Goal: Complete application form

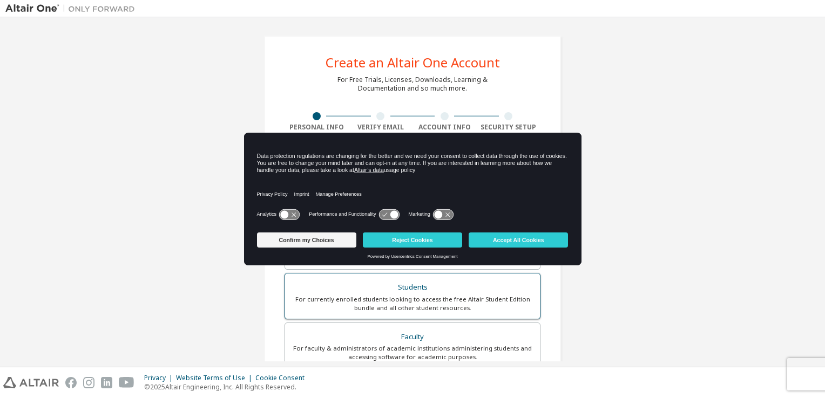
click at [363, 288] on div "Students" at bounding box center [412, 287] width 242 height 15
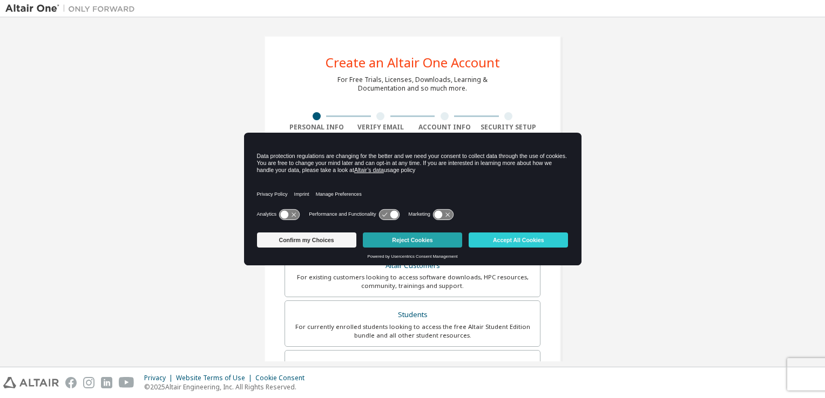
click at [447, 241] on button "Reject Cookies" at bounding box center [412, 240] width 99 height 15
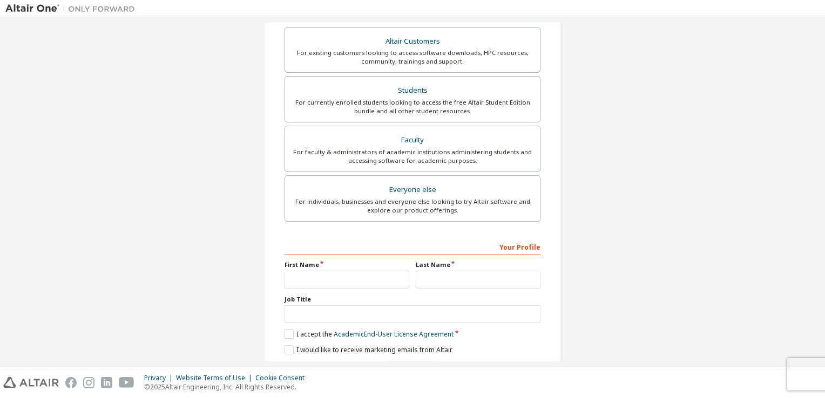
scroll to position [227, 0]
click at [367, 277] on input "text" at bounding box center [346, 278] width 125 height 18
type input "********"
type input "****"
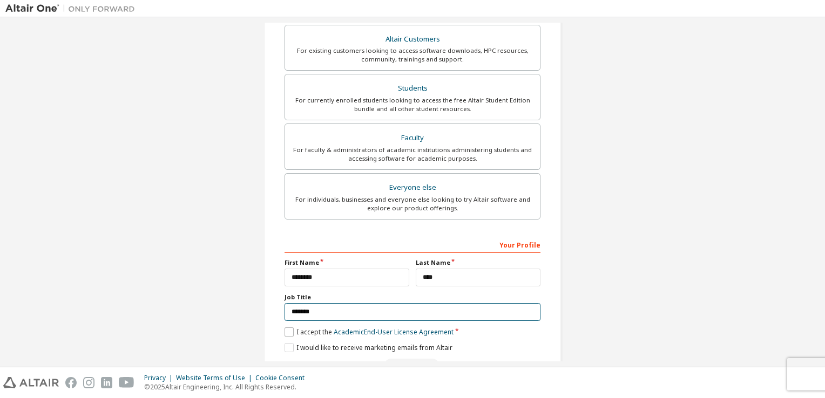
type input "*******"
click at [288, 328] on label "I accept the Academic End-User License Agreement" at bounding box center [368, 332] width 169 height 9
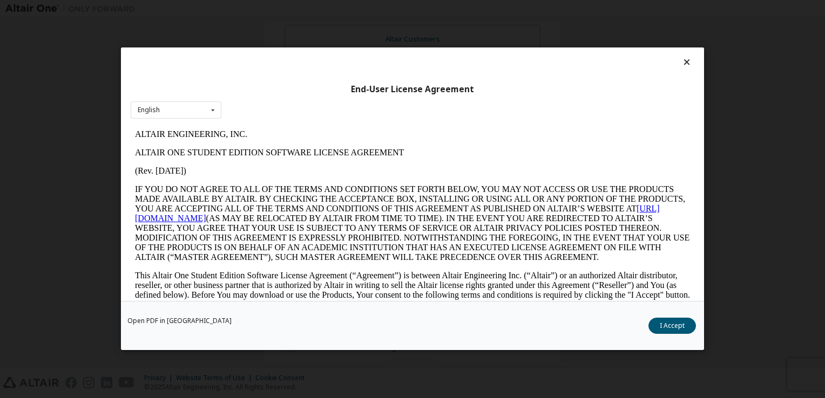
scroll to position [0, 0]
click at [673, 326] on button "I Accept" at bounding box center [671, 326] width 47 height 16
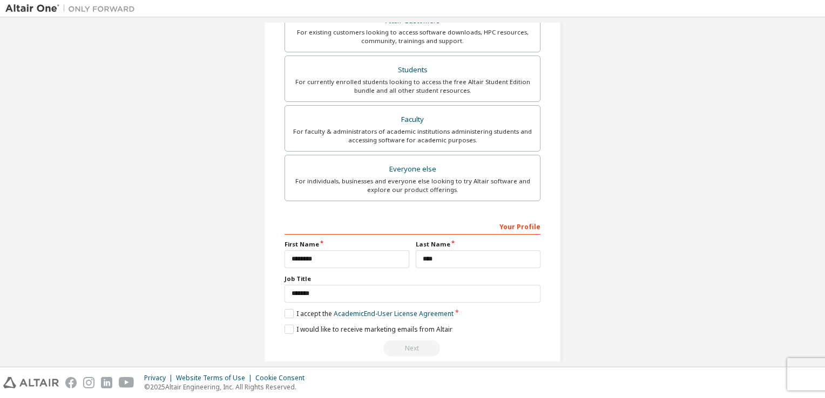
scroll to position [258, 0]
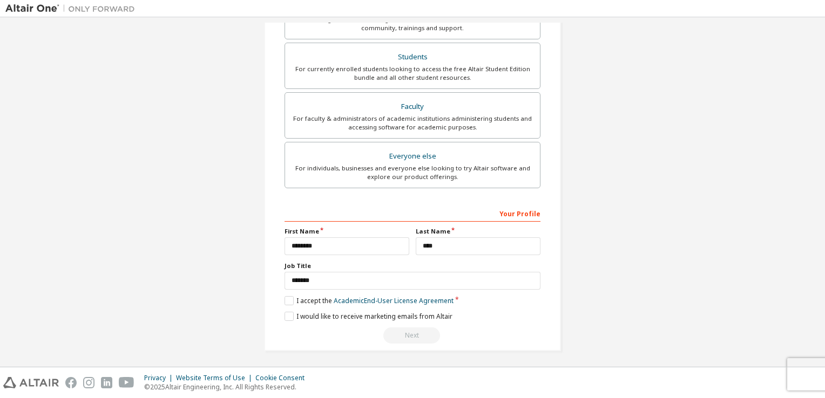
click at [409, 335] on div "Next" at bounding box center [412, 336] width 256 height 16
click at [285, 318] on label "I would like to receive marketing emails from Altair" at bounding box center [368, 316] width 168 height 9
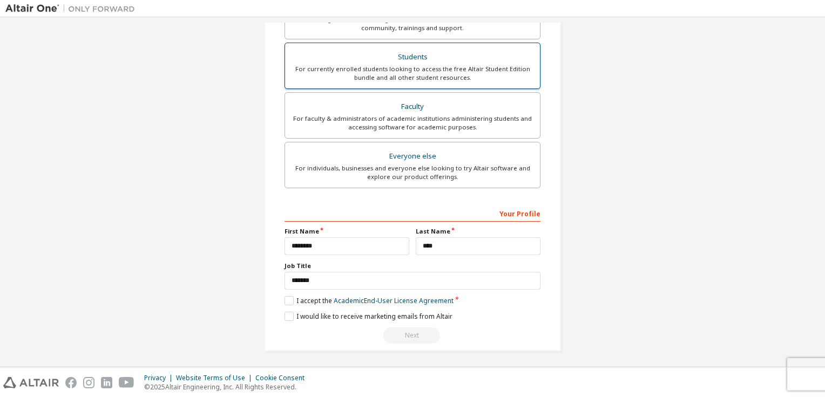
click at [472, 65] on div "For currently enrolled students looking to access the free Altair Student Editi…" at bounding box center [412, 73] width 242 height 17
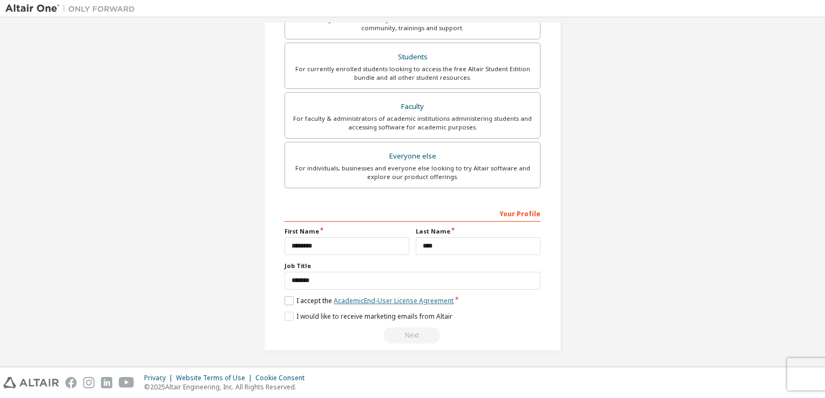
click at [373, 297] on link "Academic End-User License Agreement" at bounding box center [394, 300] width 120 height 9
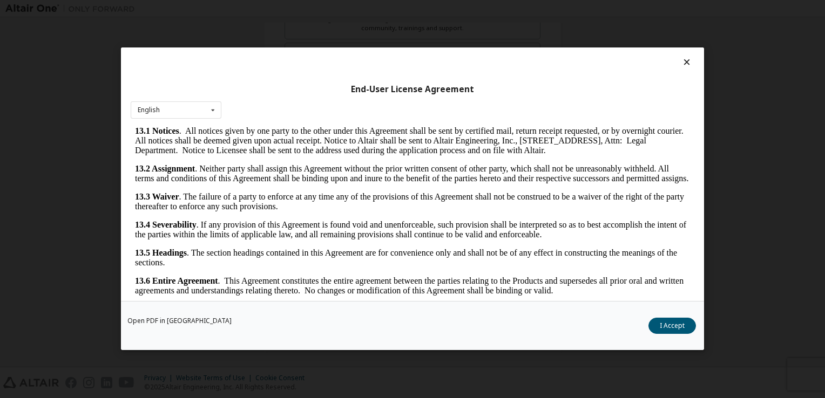
scroll to position [1801, 0]
drag, startPoint x: 685, startPoint y: 141, endPoint x: 806, endPoint y: 439, distance: 322.2
click at [675, 326] on button "I Accept" at bounding box center [671, 326] width 47 height 16
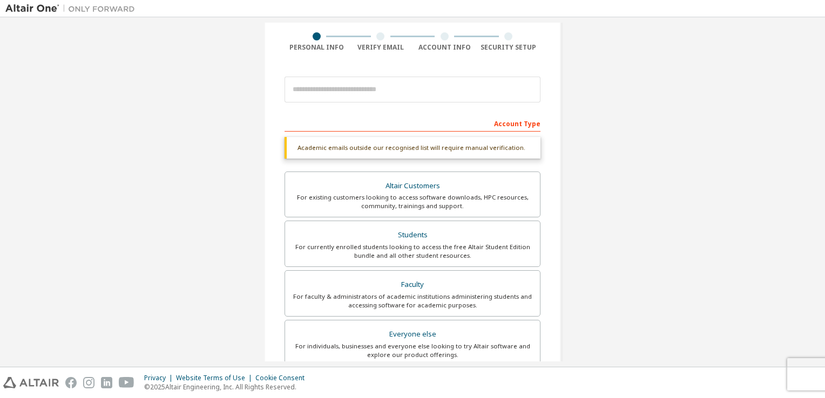
scroll to position [67, 0]
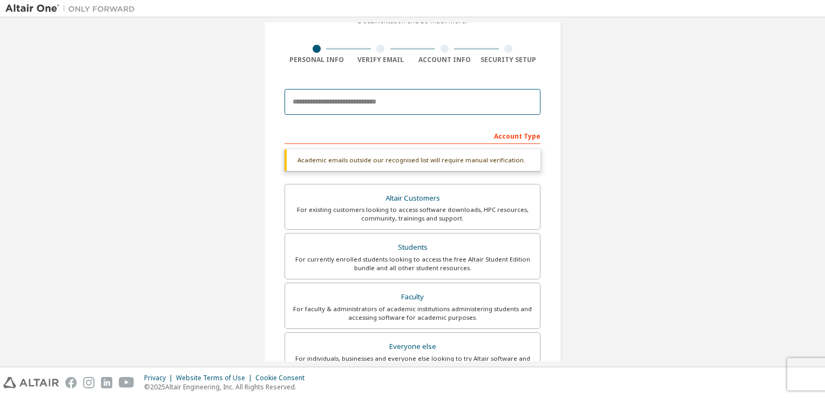
click at [346, 96] on input "email" at bounding box center [412, 102] width 256 height 26
type input "**********"
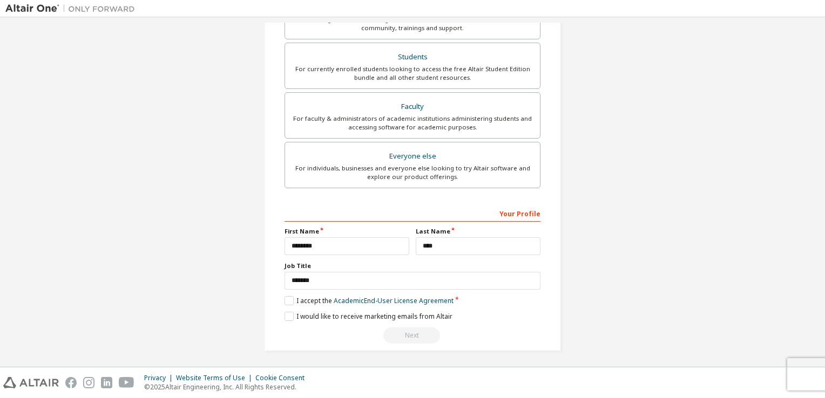
scroll to position [230, 0]
click at [399, 336] on button "Next" at bounding box center [411, 336] width 57 height 16
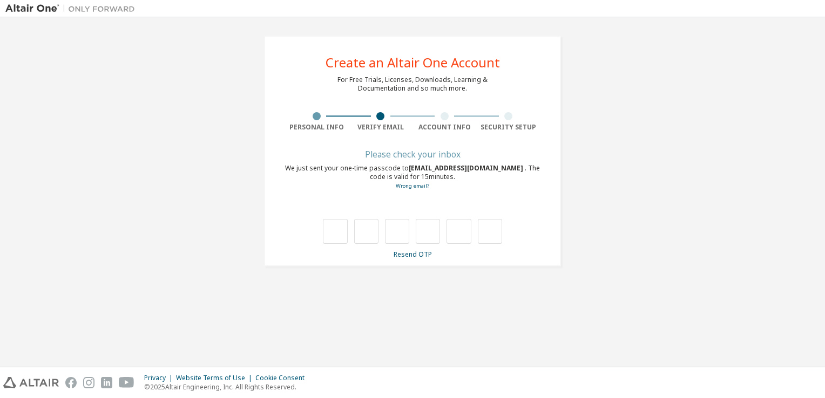
type input "*"
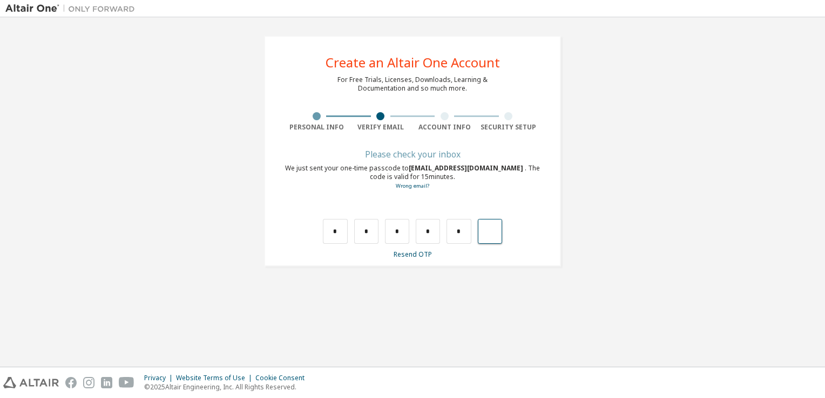
type input "*"
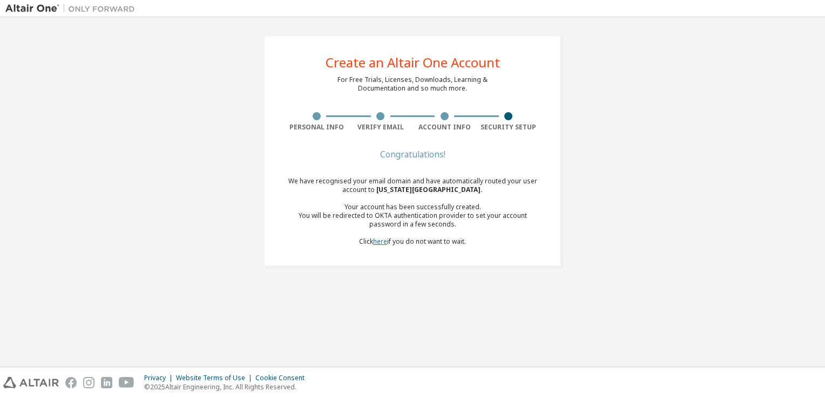
click at [379, 241] on link "here" at bounding box center [380, 241] width 14 height 9
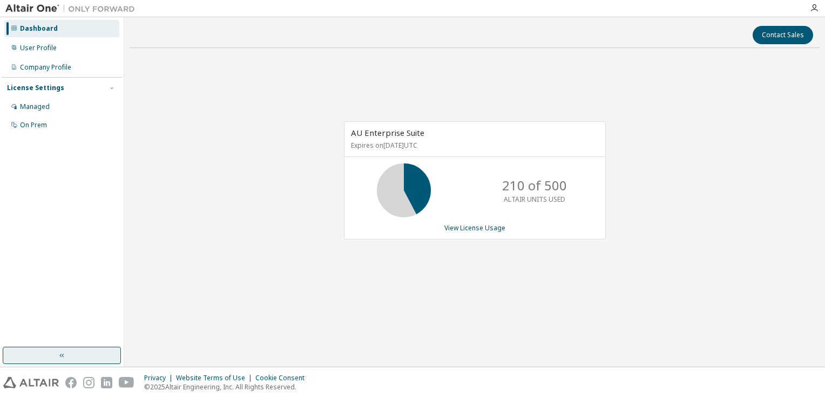
click at [68, 355] on button "button" at bounding box center [62, 355] width 118 height 17
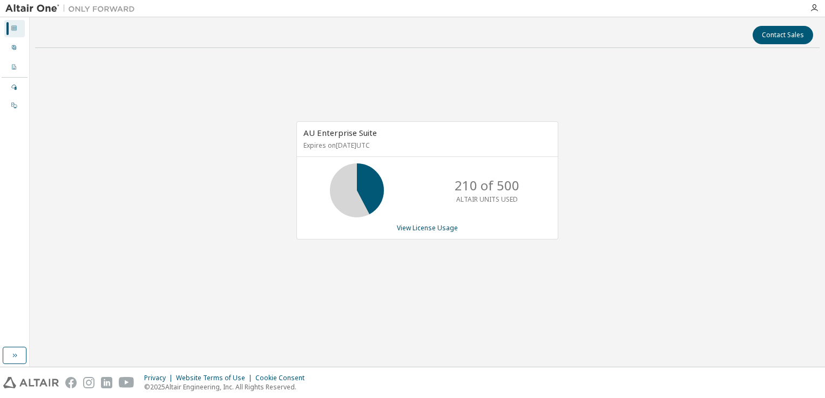
click at [144, 10] on div at bounding box center [471, 8] width 663 height 17
